Goal: Find specific page/section: Find specific page/section

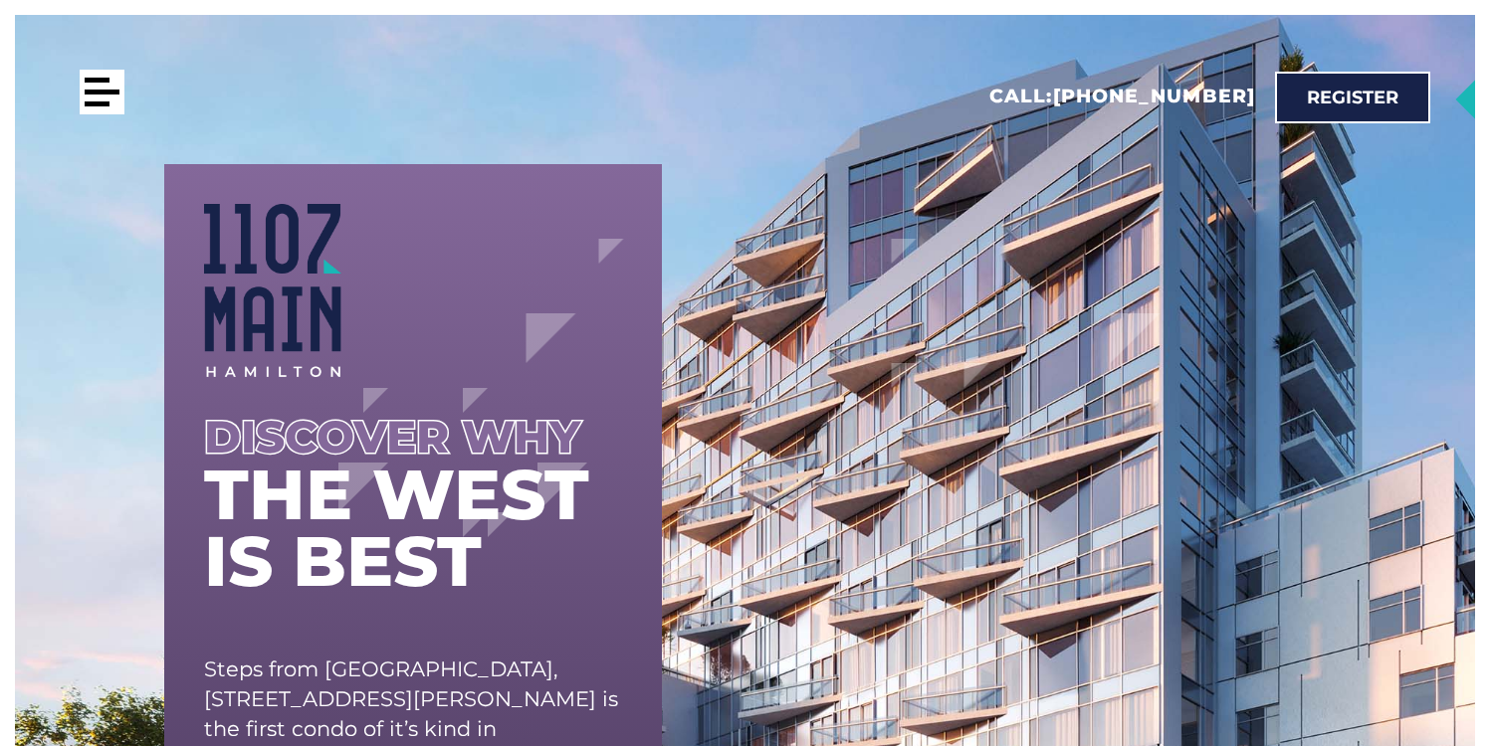
click at [98, 106] on div at bounding box center [102, 92] width 45 height 45
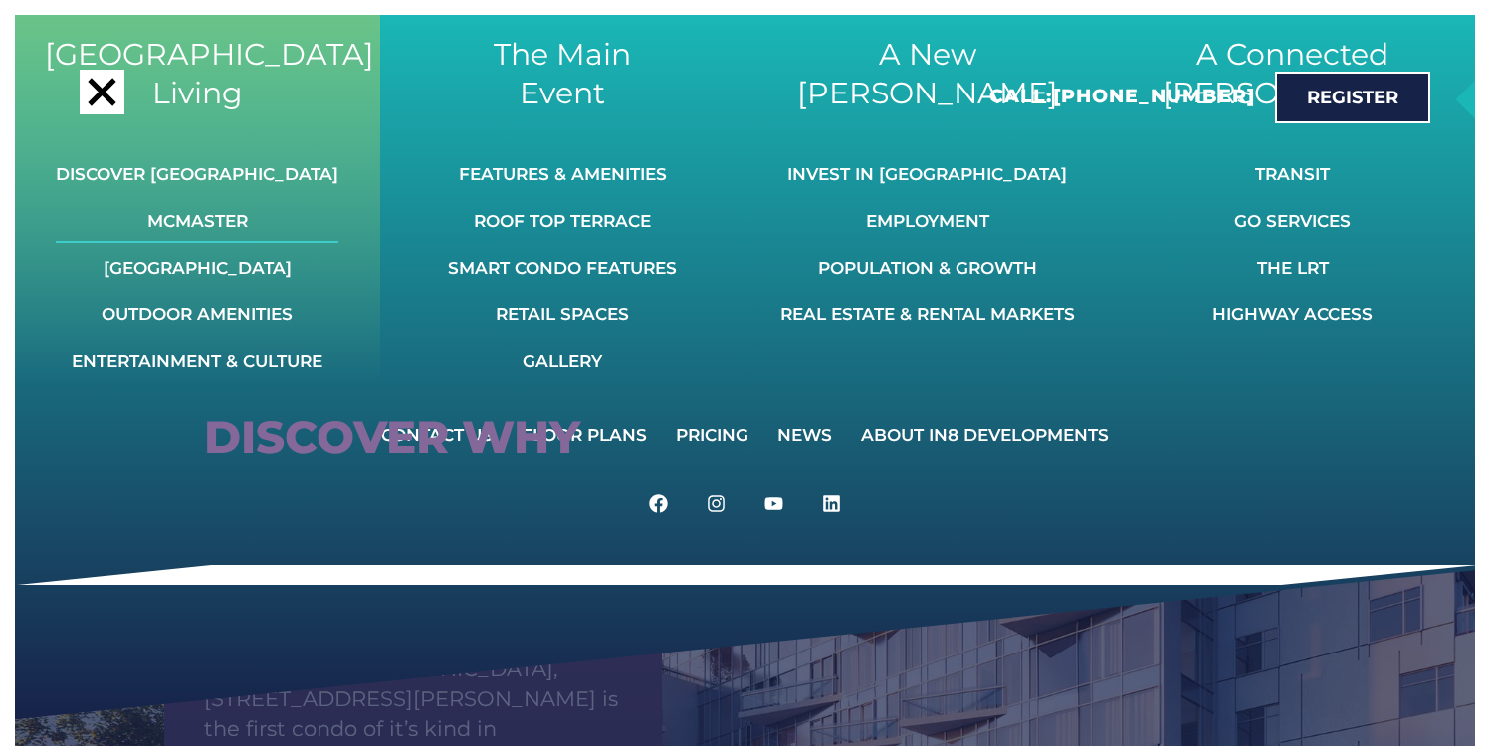
click at [199, 225] on link "McMaster" at bounding box center [197, 221] width 283 height 44
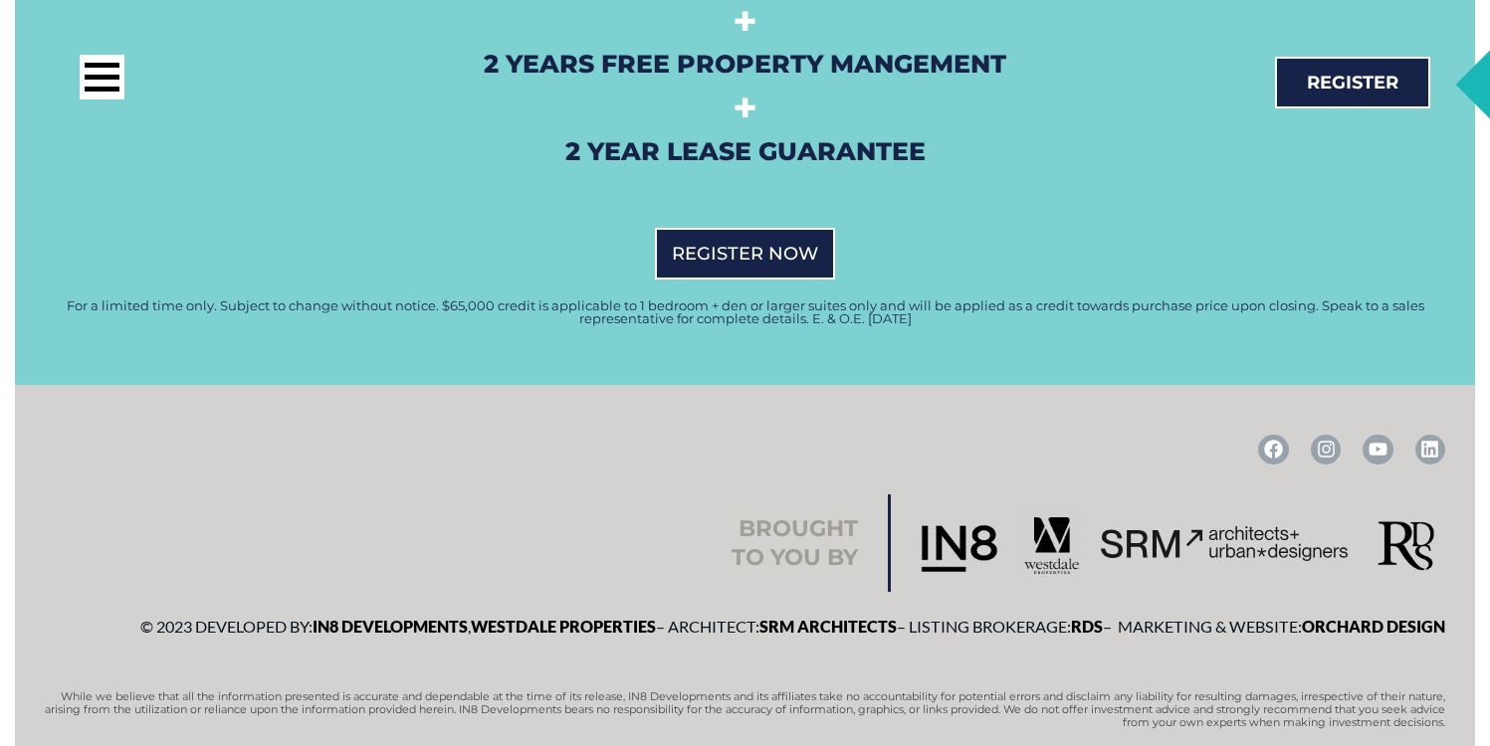
scroll to position [5368, 0]
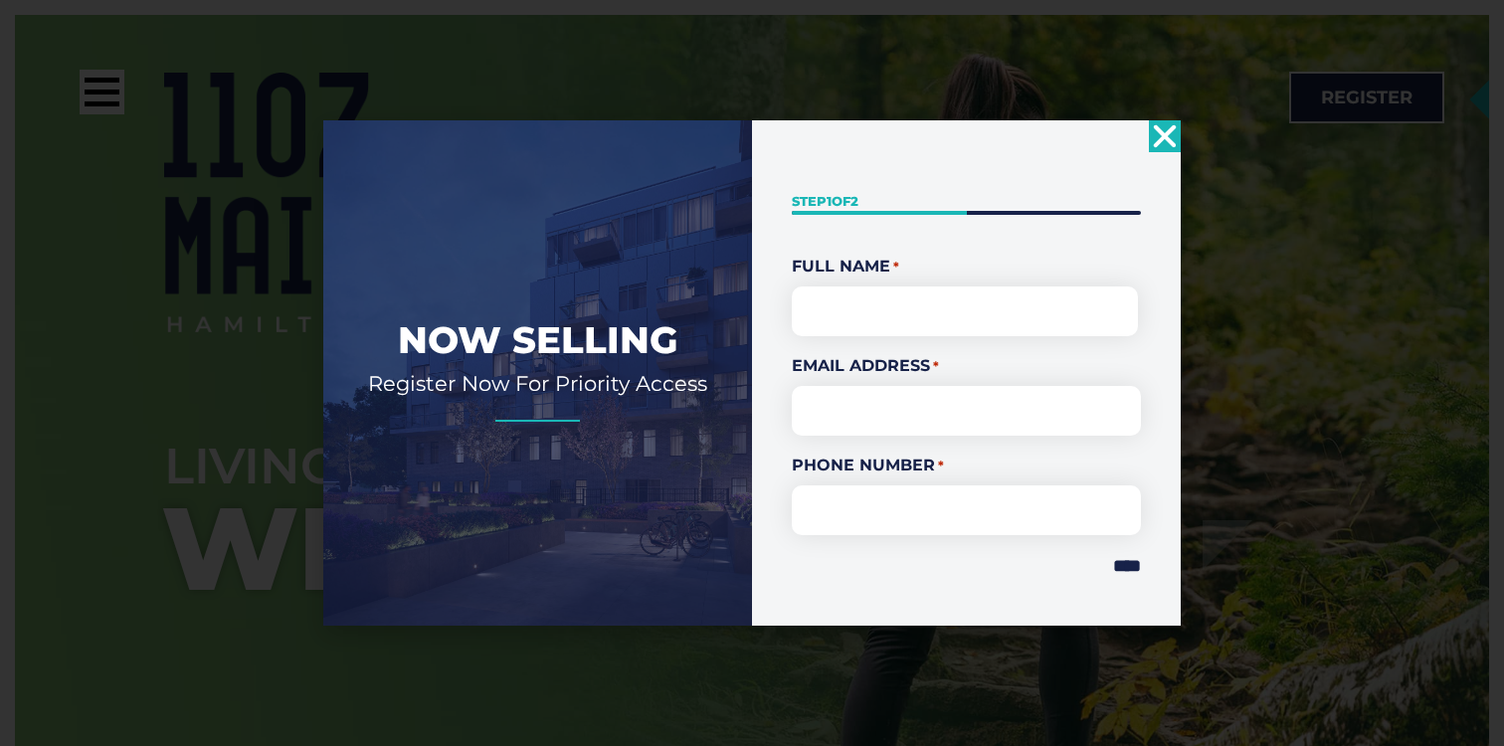
click at [1161, 133] on use "Close" at bounding box center [1165, 136] width 23 height 23
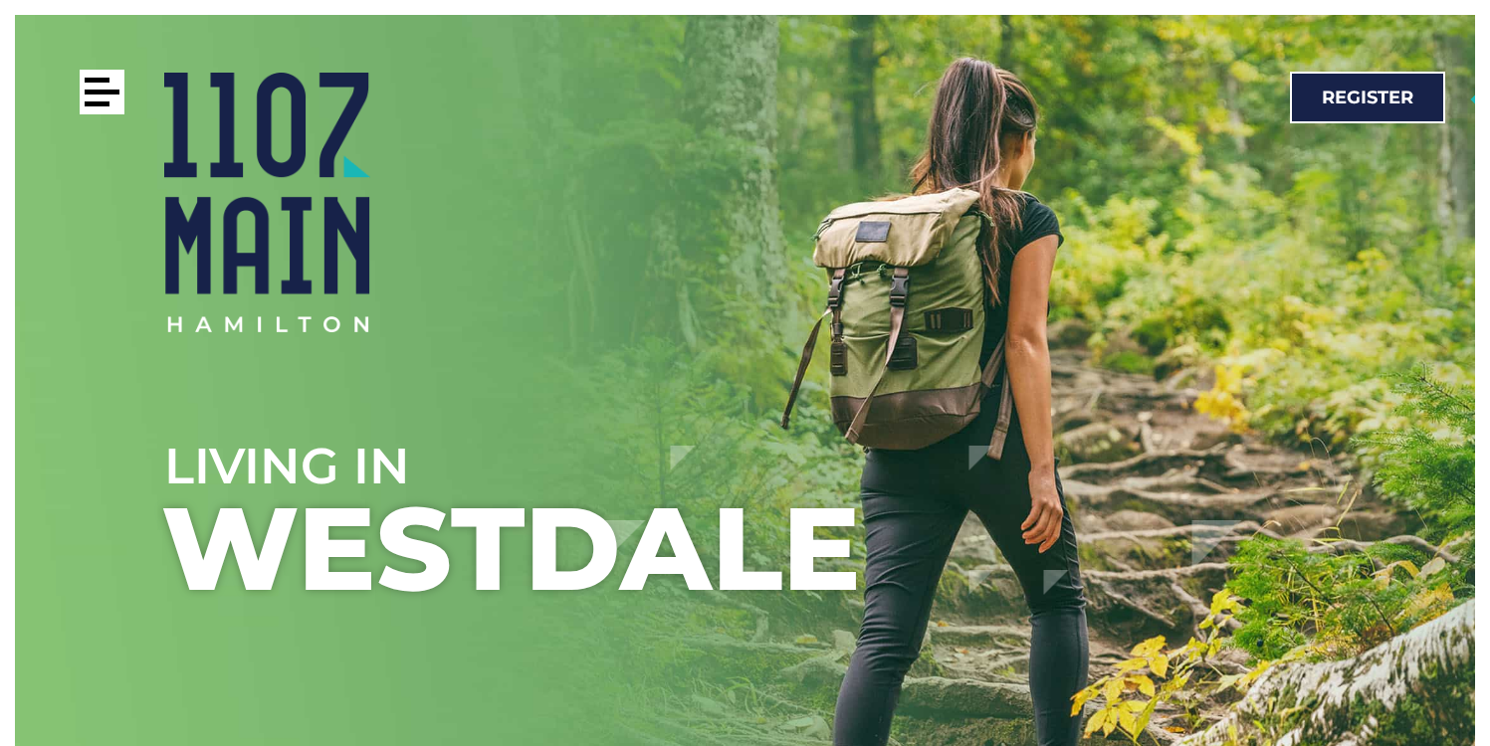
click at [102, 99] on div at bounding box center [102, 92] width 45 height 45
